Goal: Information Seeking & Learning: Check status

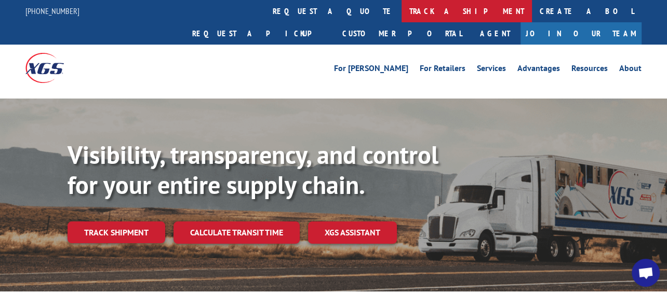
click at [401, 9] on link "track a shipment" at bounding box center [466, 11] width 130 height 22
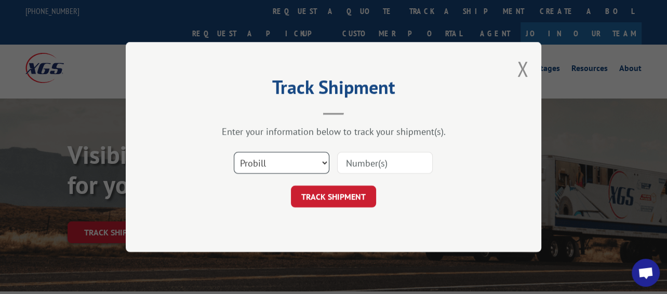
click at [251, 158] on select "Select category... Probill BOL PO" at bounding box center [282, 163] width 96 height 22
select select "bol"
click at [234, 152] on select "Select category... Probill BOL PO" at bounding box center [282, 163] width 96 height 22
click at [349, 163] on input at bounding box center [385, 163] width 96 height 22
paste input "7051310"
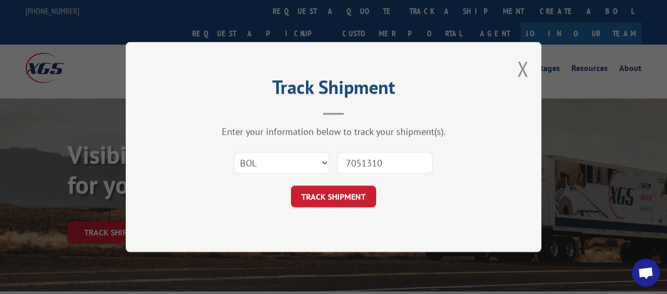
type input "7051310"
click at [346, 190] on button "TRACK SHIPMENT" at bounding box center [333, 197] width 85 height 22
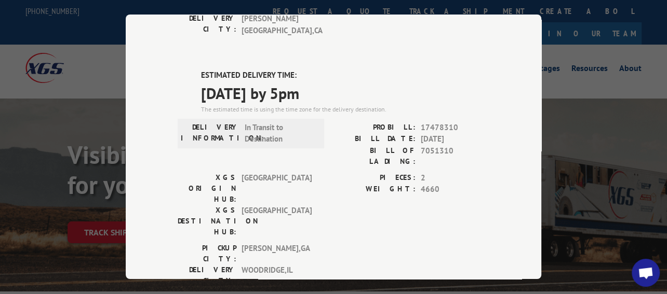
scroll to position [260, 0]
